Goal: Task Accomplishment & Management: Manage account settings

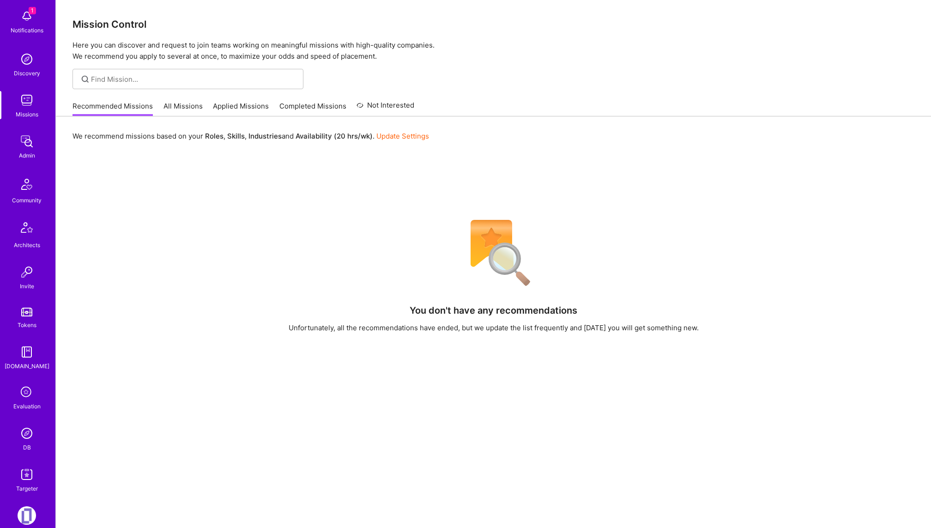
scroll to position [42, 0]
click at [24, 143] on img at bounding box center [27, 145] width 18 height 18
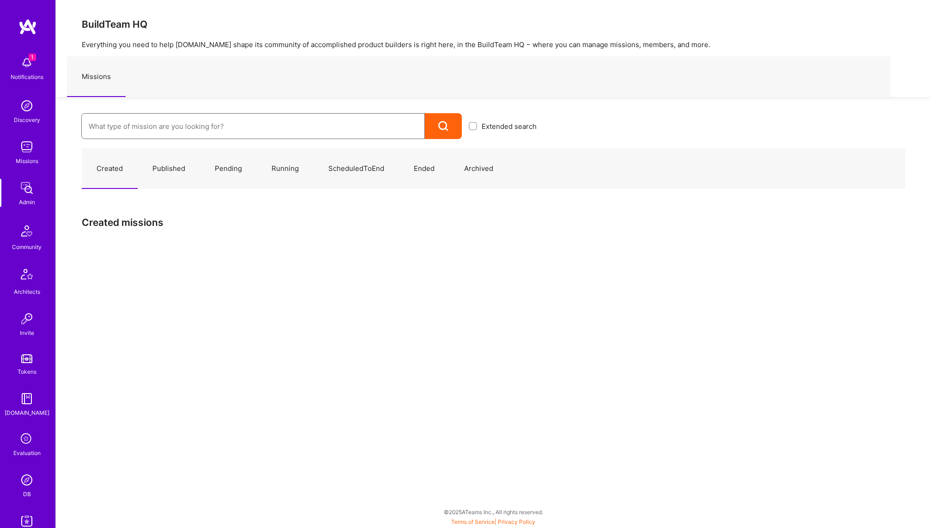
click at [180, 135] on input at bounding box center [253, 127] width 329 height 24
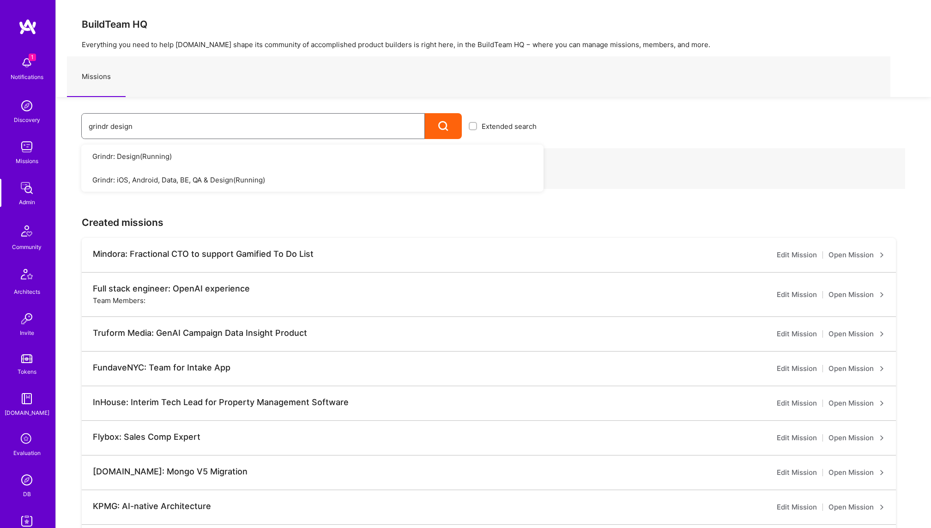
type input "grindr design"
click at [151, 156] on link "Grindr: Design ( Running )" at bounding box center [312, 157] width 462 height 24
click at [430, 149] on link "Grindr: Design ( Running )" at bounding box center [312, 157] width 462 height 24
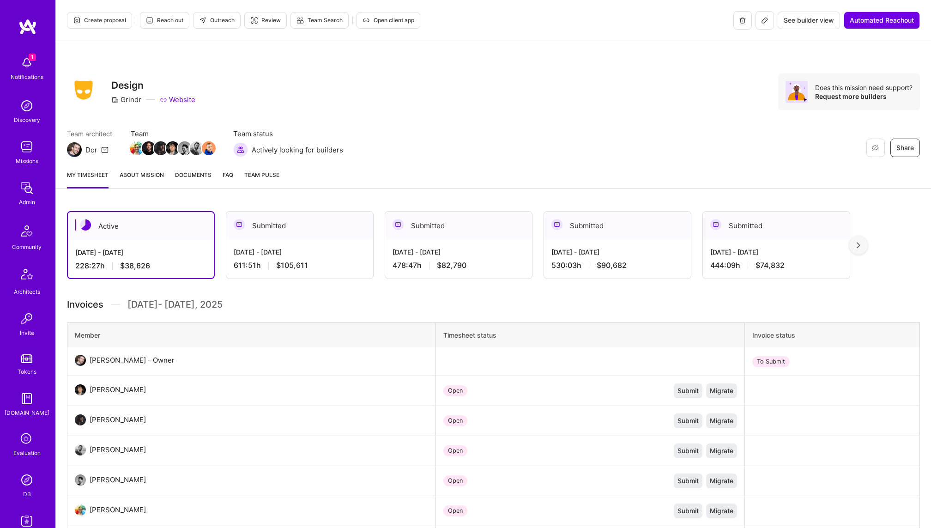
click at [768, 18] on button at bounding box center [765, 20] width 18 height 18
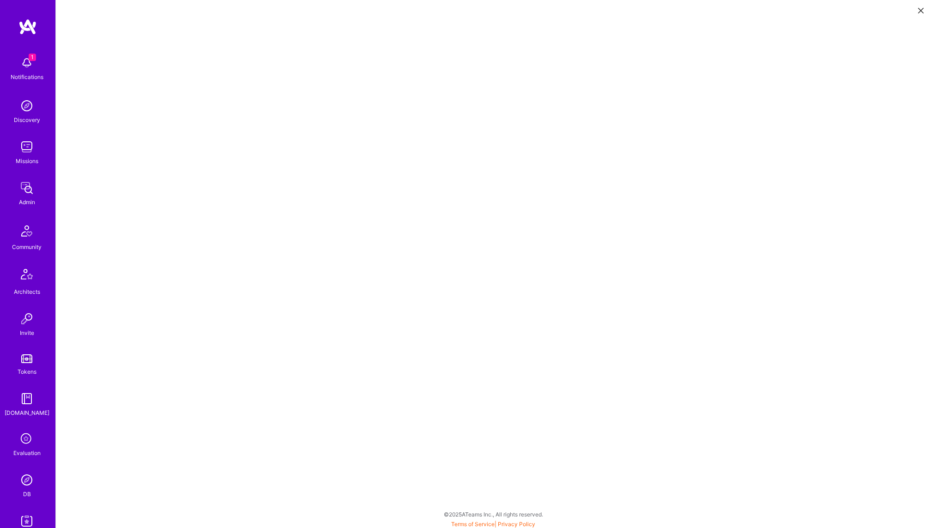
click at [30, 491] on link "DB" at bounding box center [26, 485] width 57 height 28
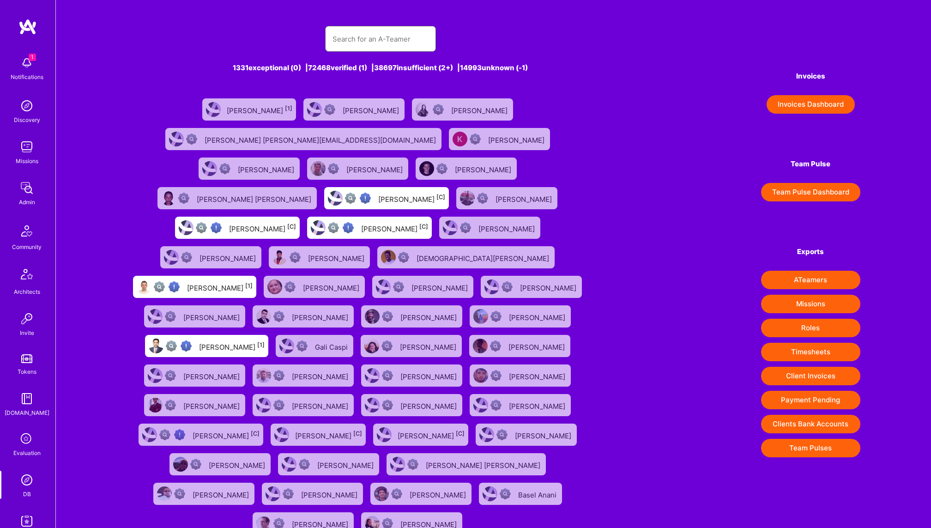
click at [381, 38] on input "text" at bounding box center [381, 39] width 96 height 24
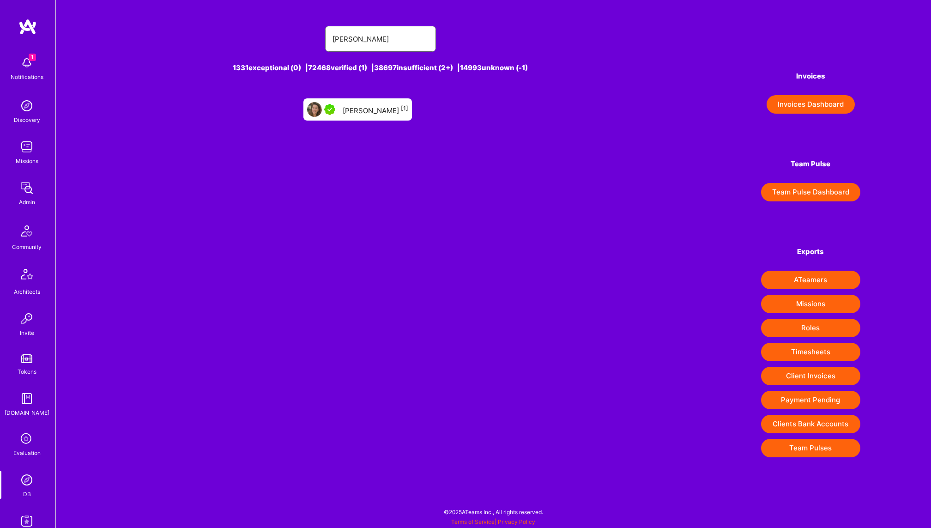
type input "hannah fol"
click at [369, 114] on div "Hannah Folz [1]" at bounding box center [376, 109] width 66 height 12
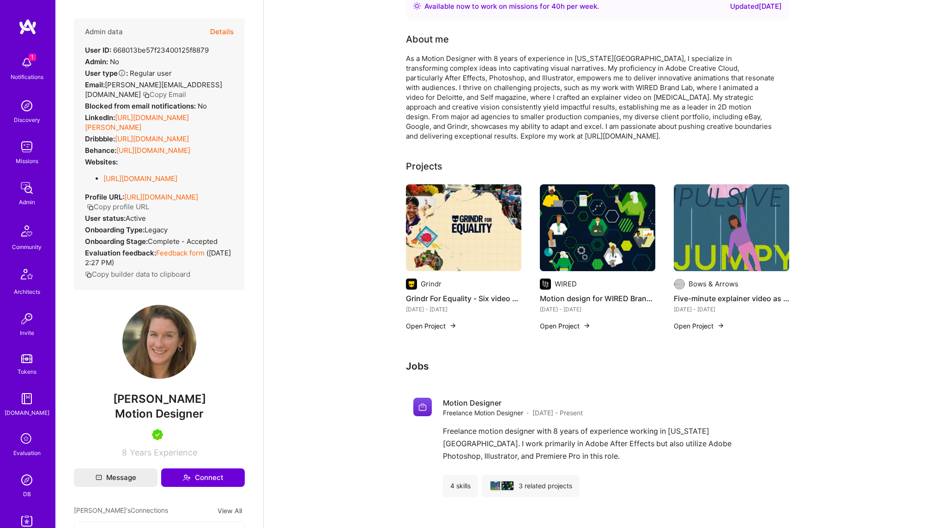
scroll to position [50, 0]
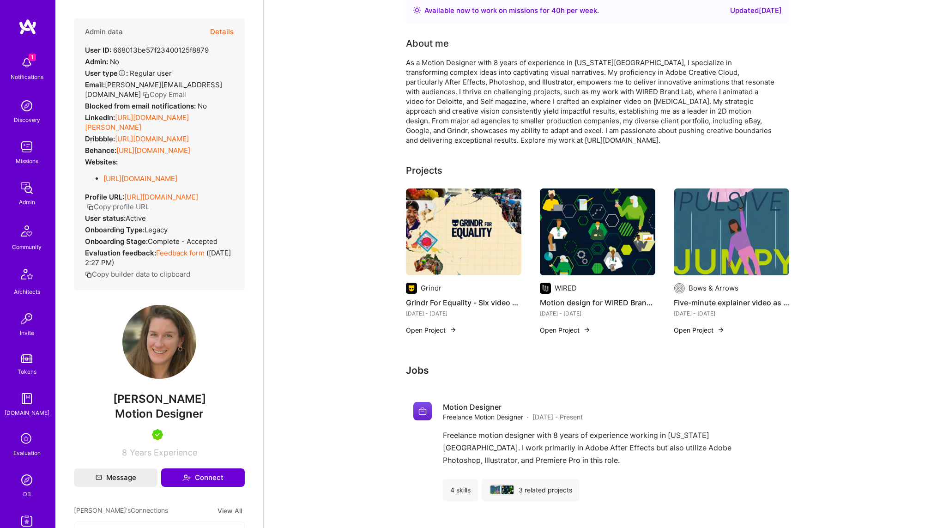
click at [424, 329] on button "Open Project" at bounding box center [431, 330] width 51 height 10
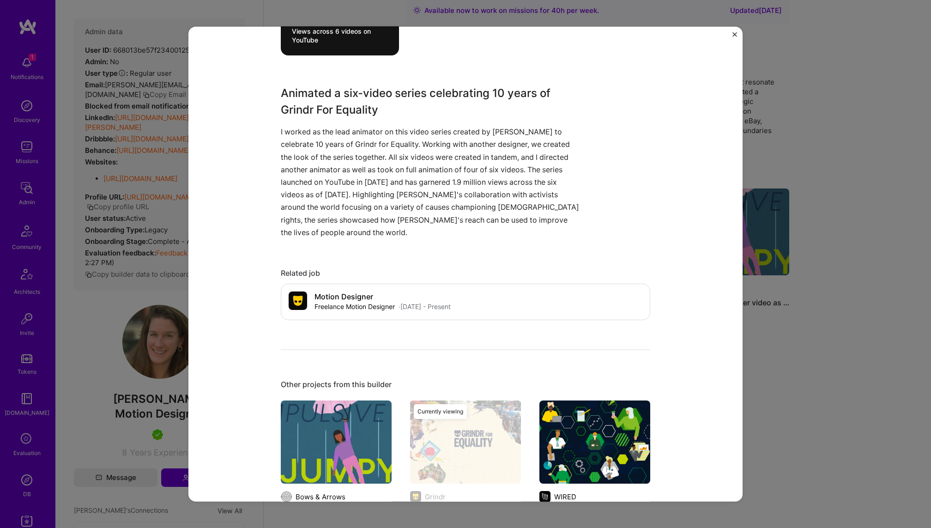
scroll to position [766, 0]
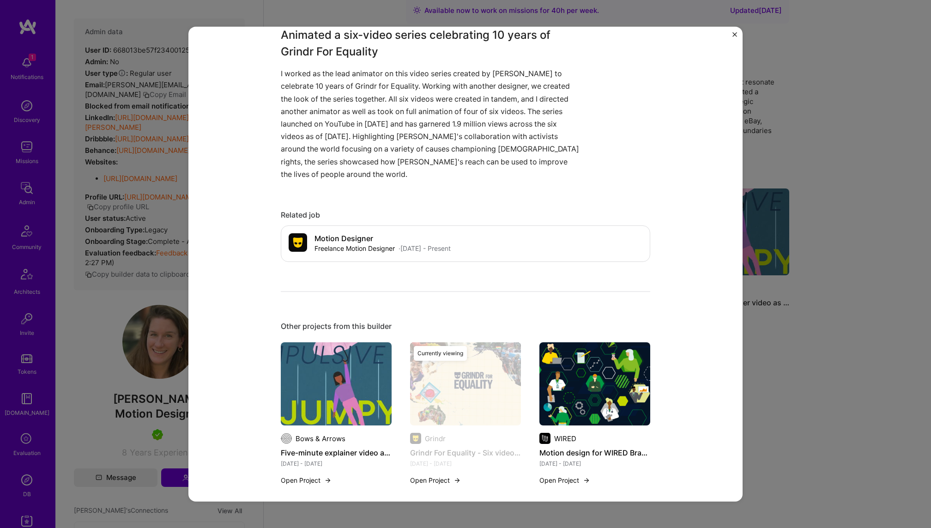
click at [892, 234] on div "Grindr For Equality - Six video series Grindr Dating Project link Role Lead Ani…" at bounding box center [465, 264] width 931 height 528
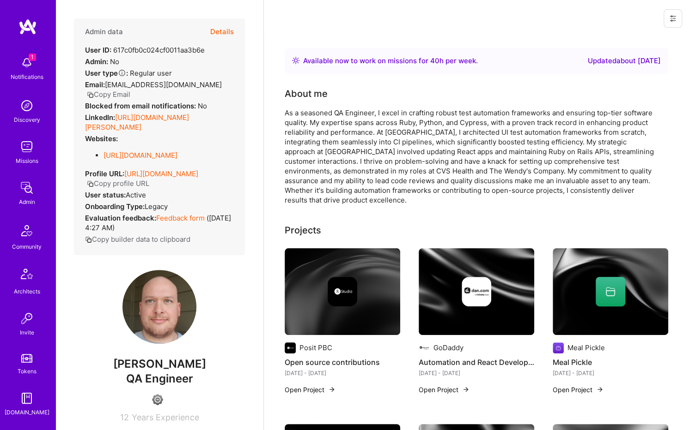
click at [224, 31] on button "Details" at bounding box center [222, 31] width 24 height 27
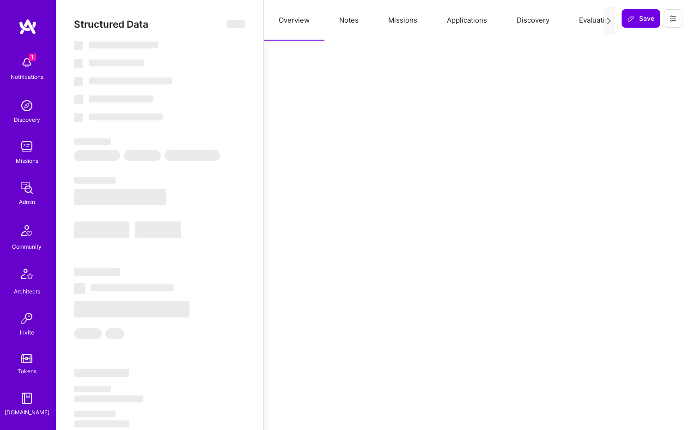
click at [398, 18] on button "Missions" at bounding box center [402, 20] width 59 height 41
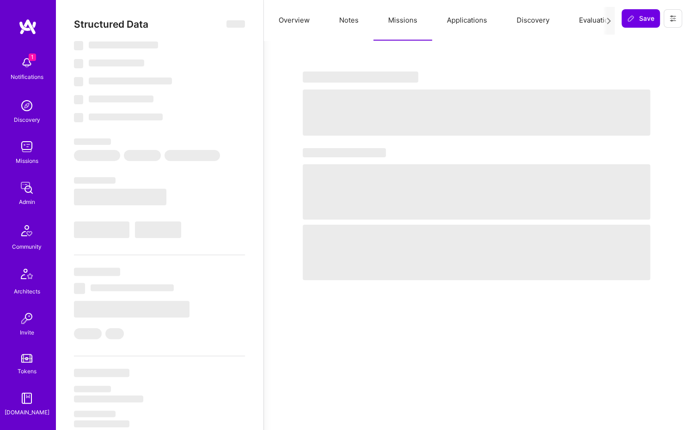
select select "Right Now"
select select "4"
select select "6"
select select "7"
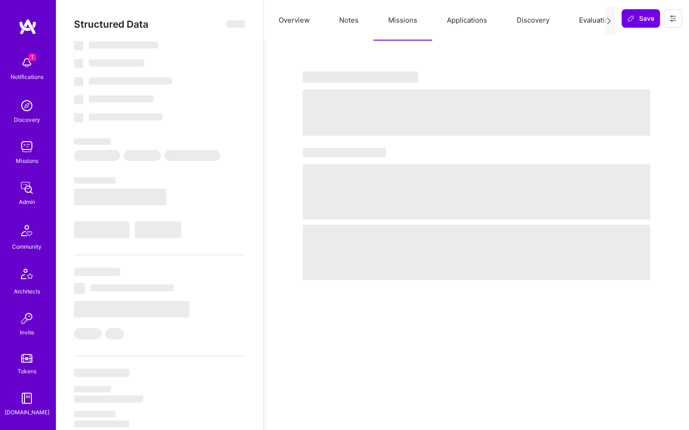
select select "US"
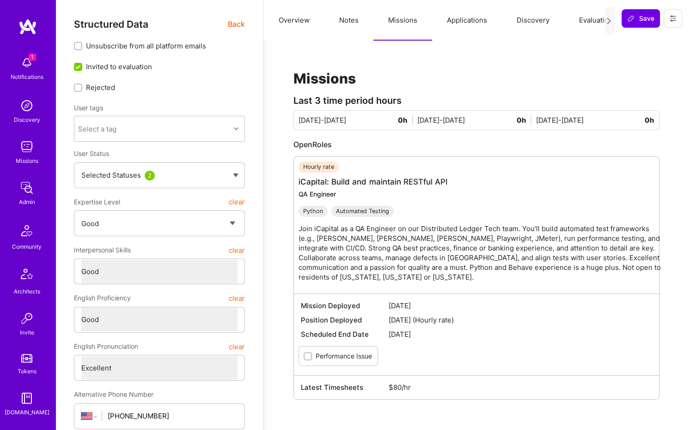
click at [27, 194] on img at bounding box center [27, 188] width 18 height 18
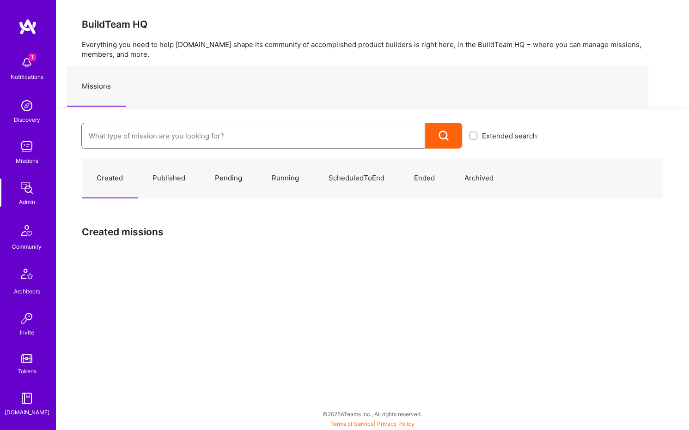
click at [250, 139] on input at bounding box center [253, 136] width 329 height 24
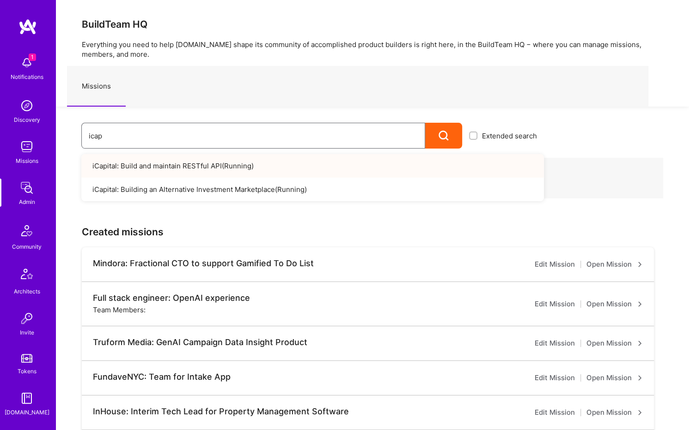
type input "icap"
click at [200, 160] on link "iCapital: Build and maintain RESTful API ( Running )" at bounding box center [312, 166] width 462 height 24
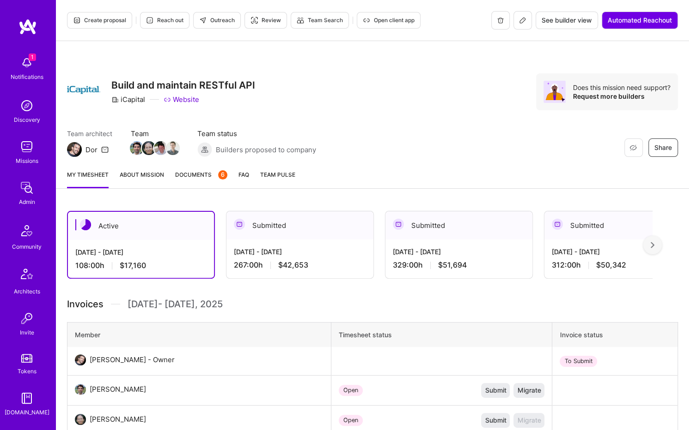
click at [657, 241] on div at bounding box center [652, 245] width 18 height 18
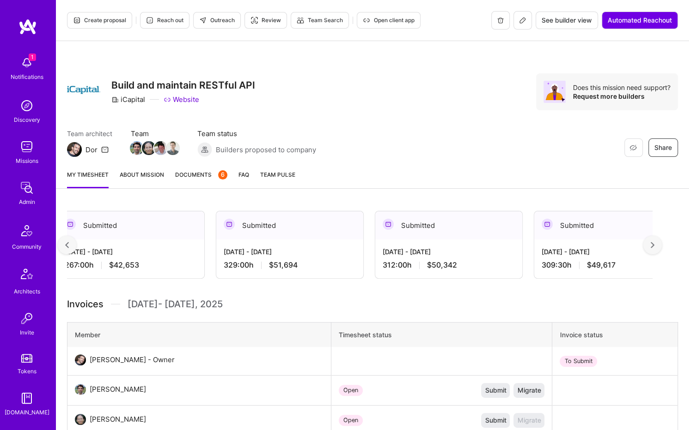
click at [519, 20] on icon at bounding box center [522, 20] width 7 height 7
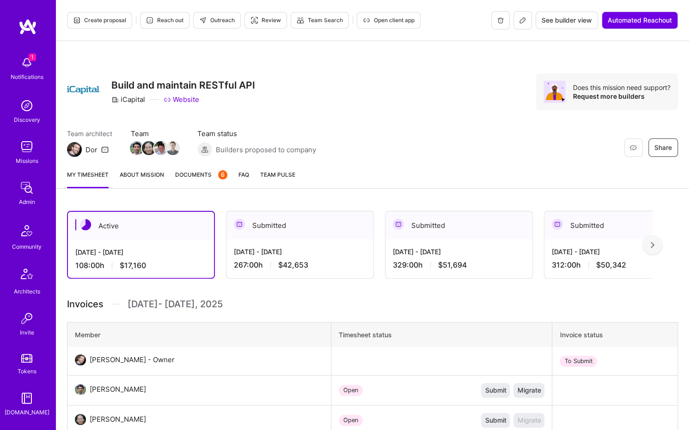
click at [206, 175] on span "Documents 6" at bounding box center [201, 175] width 52 height 10
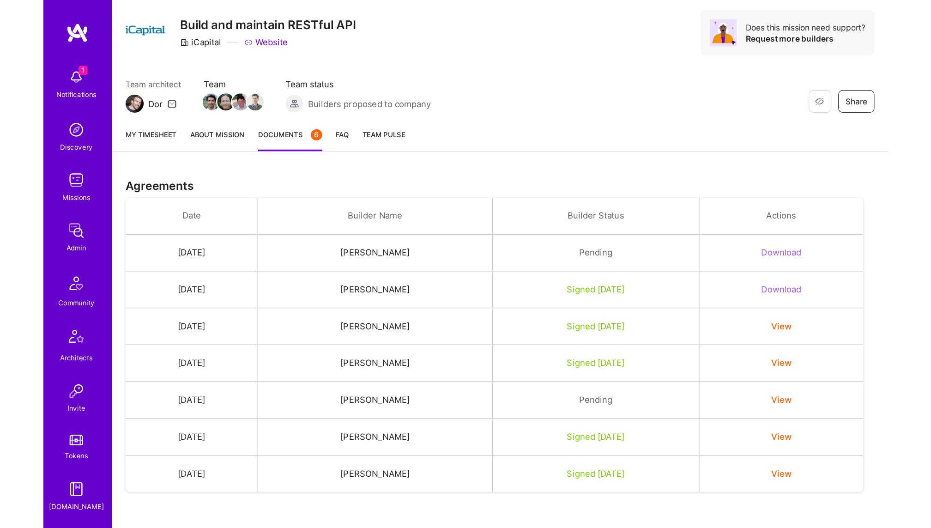
scroll to position [71, 0]
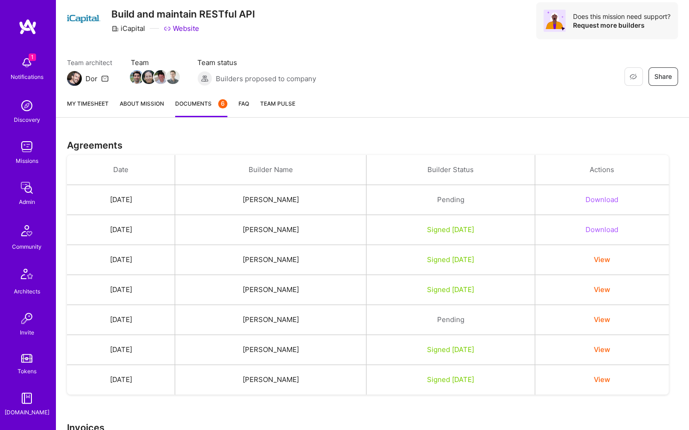
click at [458, 197] on div "Pending" at bounding box center [450, 200] width 146 height 10
click at [605, 200] on button "Download" at bounding box center [601, 200] width 33 height 10
click at [400, 166] on th "Builder Status" at bounding box center [450, 170] width 169 height 30
